Goal: Task Accomplishment & Management: Manage account settings

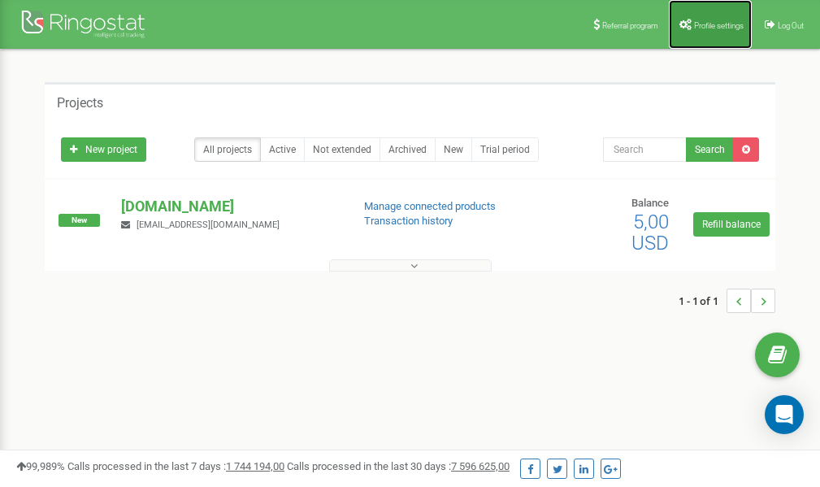
click at [702, 23] on span "Profile settings" at bounding box center [719, 25] width 50 height 9
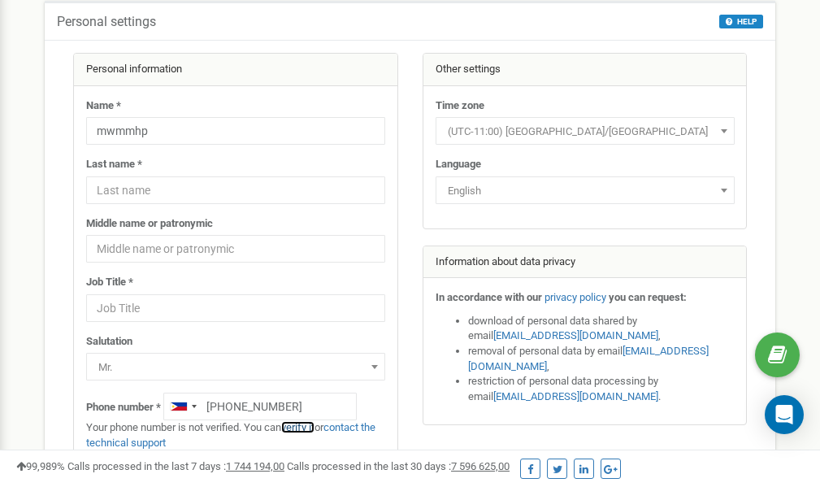
click at [307, 428] on link "verify it" at bounding box center [297, 427] width 33 height 12
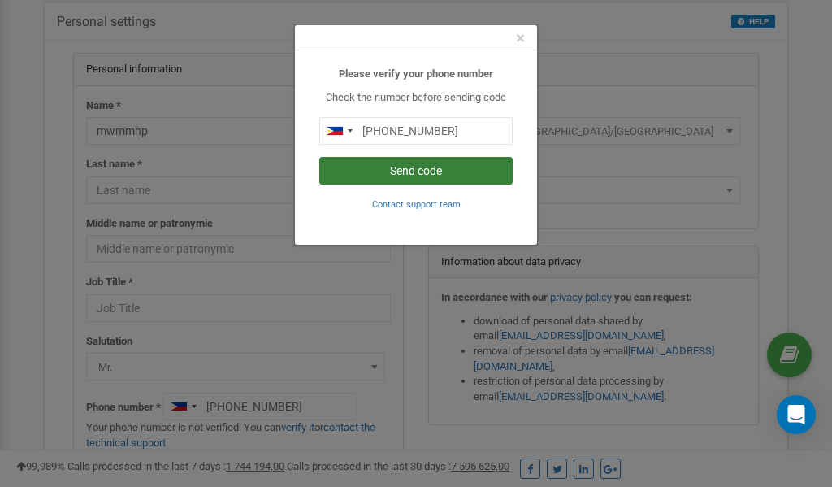
click at [458, 168] on button "Send code" at bounding box center [415, 171] width 193 height 28
